Goal: Complete application form

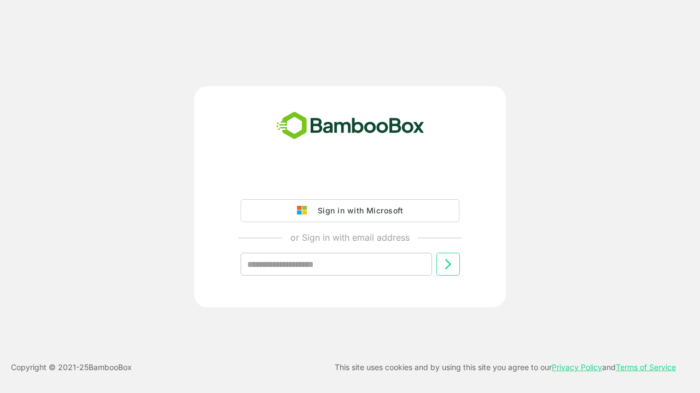
type input "**********"
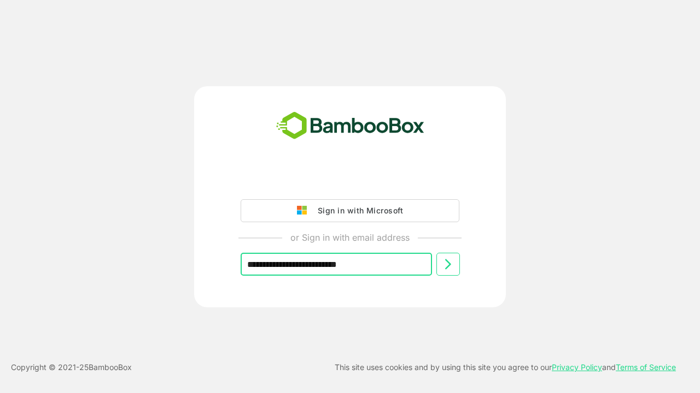
click at [448, 265] on icon at bounding box center [447, 264] width 13 height 13
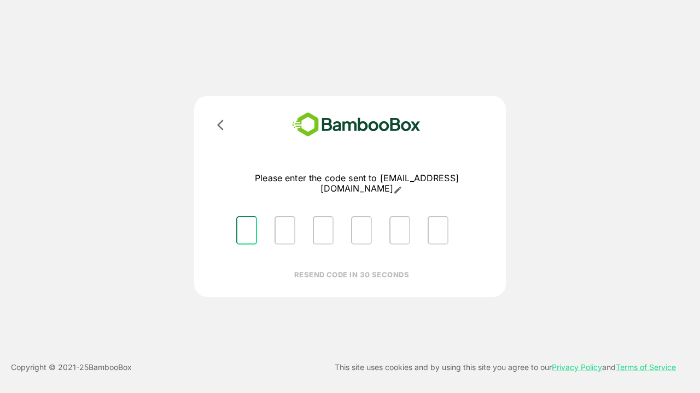
type input "*"
